Goal: Navigation & Orientation: Find specific page/section

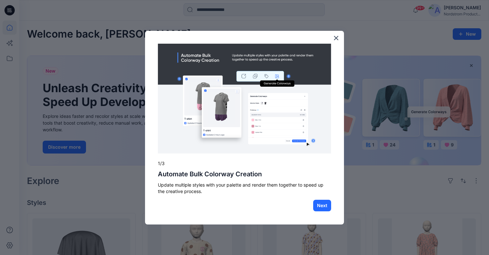
click at [228, 11] on div at bounding box center [244, 127] width 489 height 255
click at [335, 39] on button "×" at bounding box center [336, 38] width 6 height 10
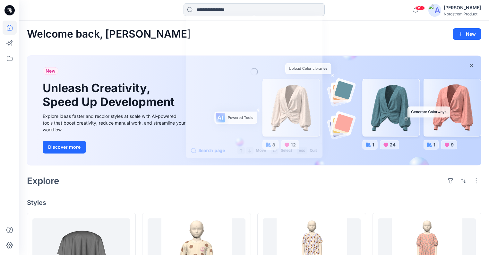
click at [220, 12] on input at bounding box center [254, 9] width 141 height 13
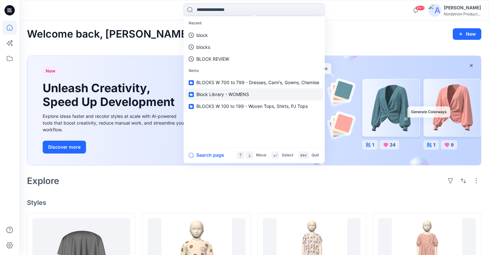
click at [211, 98] on link "Block Library - WOMENS" at bounding box center [254, 95] width 139 height 12
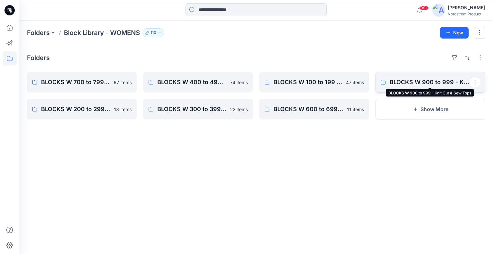
click at [442, 81] on p "BLOCKS W 900 to 999 - Knit Cut & Sew Tops" at bounding box center [430, 82] width 80 height 9
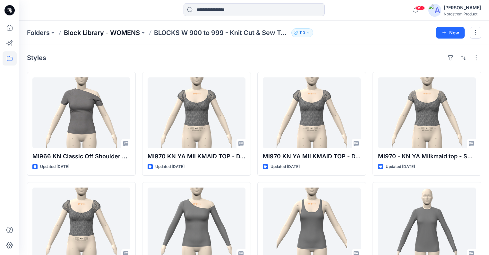
click at [119, 35] on p "Block Library - WOMENS" at bounding box center [102, 32] width 76 height 9
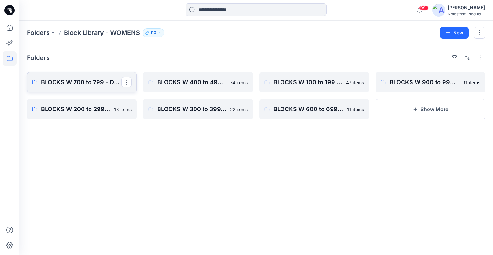
click at [86, 79] on p "BLOCKS W 700 to 799 - Dresses, Cami's, Gowns, Chemise" at bounding box center [81, 82] width 80 height 9
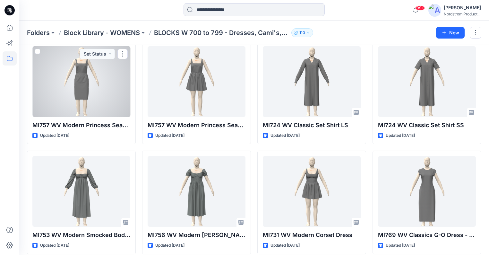
scroll to position [142, 0]
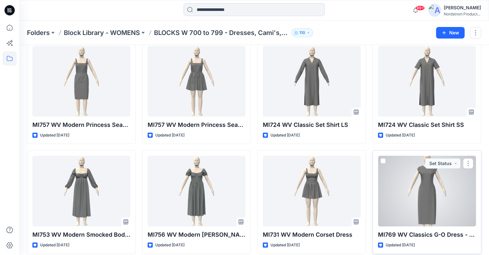
click at [431, 179] on div at bounding box center [427, 191] width 98 height 71
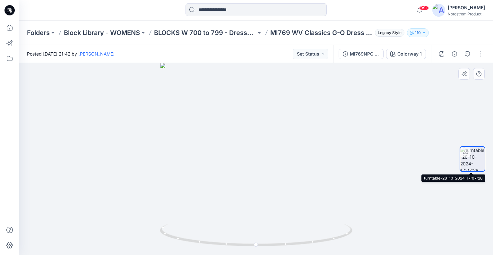
click at [473, 163] on img at bounding box center [472, 159] width 24 height 24
click at [334, 238] on circle at bounding box center [335, 239] width 2 height 2
click at [329, 231] on icon at bounding box center [257, 236] width 194 height 24
click at [330, 238] on icon at bounding box center [257, 236] width 194 height 24
click at [284, 245] on icon at bounding box center [257, 236] width 194 height 24
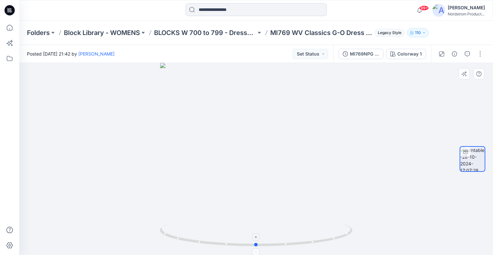
click at [289, 244] on icon at bounding box center [257, 236] width 194 height 24
click at [315, 237] on icon at bounding box center [257, 236] width 194 height 24
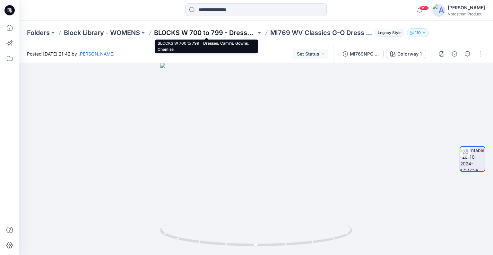
click at [197, 32] on p "BLOCKS W 700 to 799 - Dresses, Cami's, Gowns, Chemise" at bounding box center [205, 32] width 102 height 9
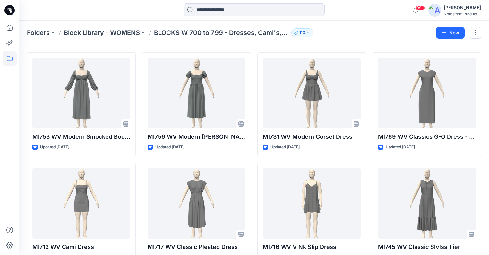
scroll to position [225, 0]
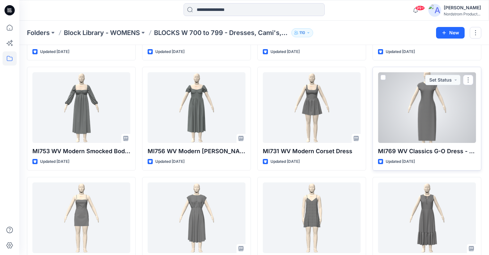
click at [420, 105] on div at bounding box center [427, 107] width 98 height 71
